Goal: Task Accomplishment & Management: Complete application form

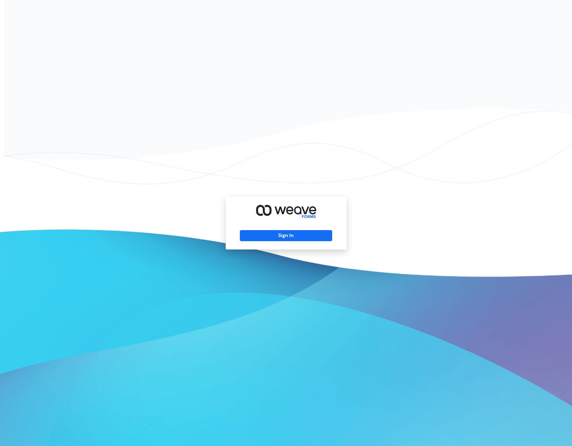
click at [376, 220] on div "Sign In" at bounding box center [286, 223] width 572 height 446
click at [307, 233] on button "Sign In" at bounding box center [286, 235] width 92 height 11
click at [306, 241] on div "Sign In" at bounding box center [286, 222] width 121 height 53
click at [302, 239] on button "Sign In" at bounding box center [286, 235] width 92 height 11
click at [293, 232] on button "Sign In" at bounding box center [286, 235] width 92 height 11
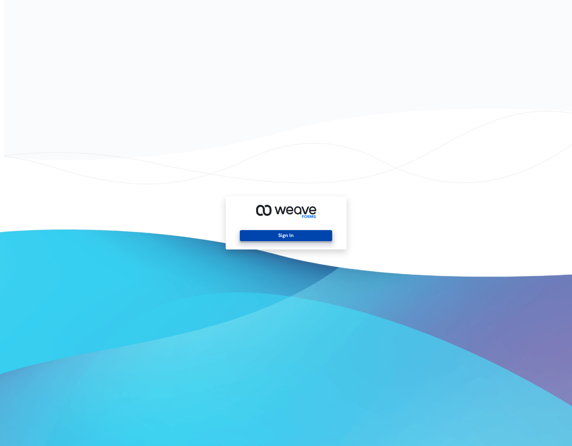
click at [265, 235] on button "Sign In" at bounding box center [286, 235] width 92 height 11
click at [307, 232] on button "Sign In" at bounding box center [286, 235] width 92 height 11
click at [296, 239] on button "Sign In" at bounding box center [286, 235] width 92 height 11
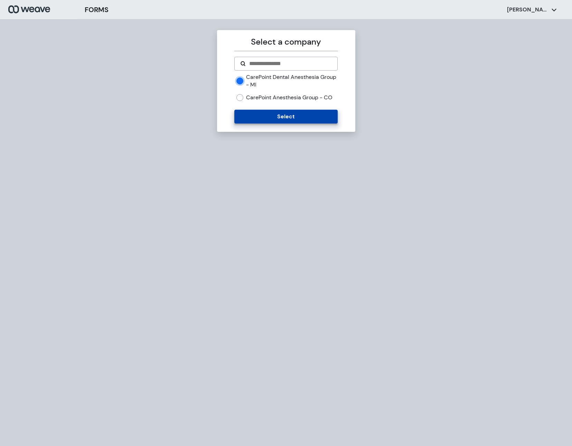
click at [272, 111] on button "Select" at bounding box center [285, 117] width 103 height 14
